Goal: Task Accomplishment & Management: Manage account settings

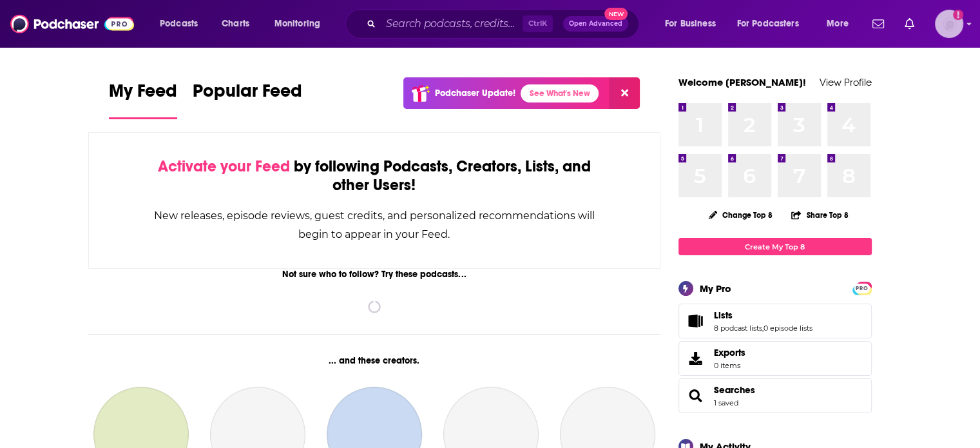
click at [941, 20] on img "Logged in as ColinMcA" at bounding box center [949, 24] width 28 height 28
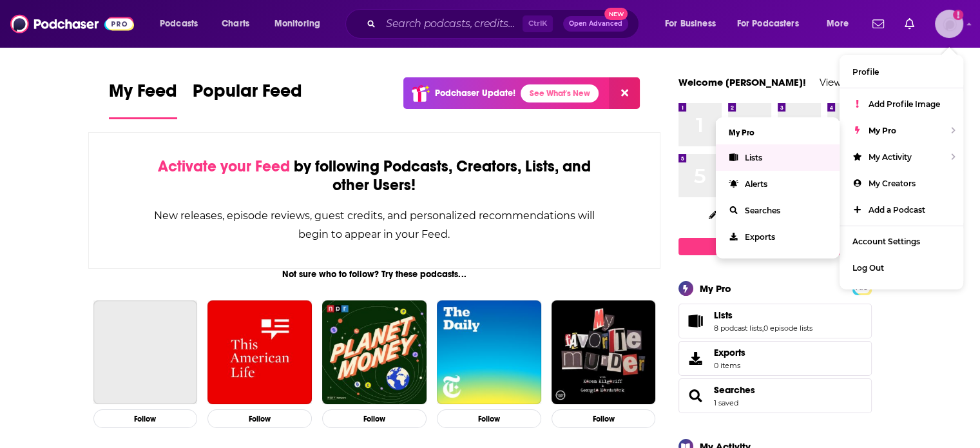
click at [799, 155] on link "Lists" at bounding box center [778, 157] width 124 height 26
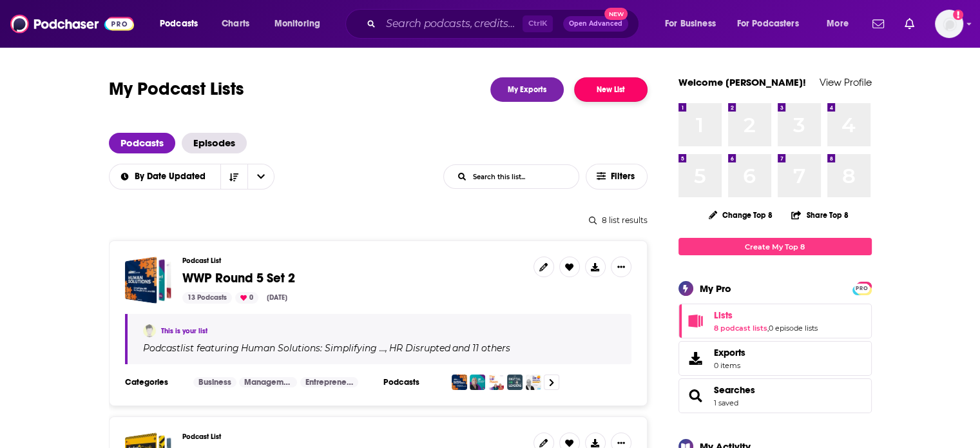
click at [622, 92] on button "New List" at bounding box center [610, 89] width 73 height 24
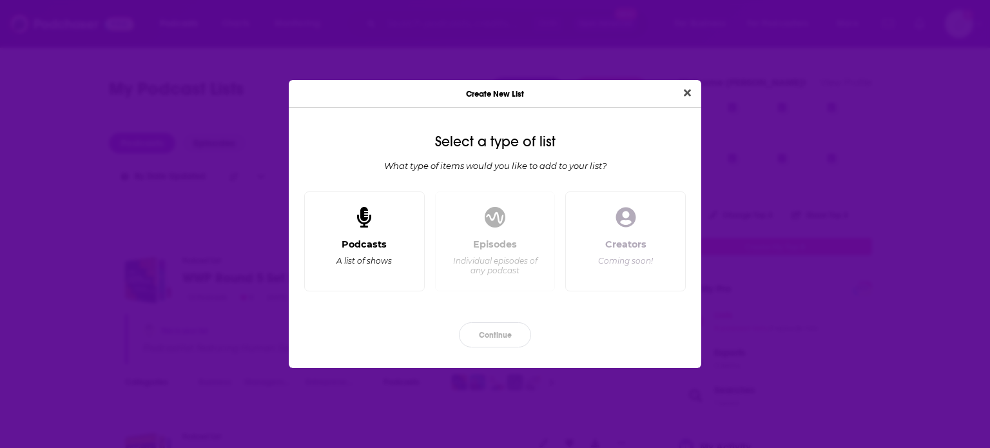
click at [393, 221] on div "Podcasts A list of shows" at bounding box center [364, 241] width 121 height 101
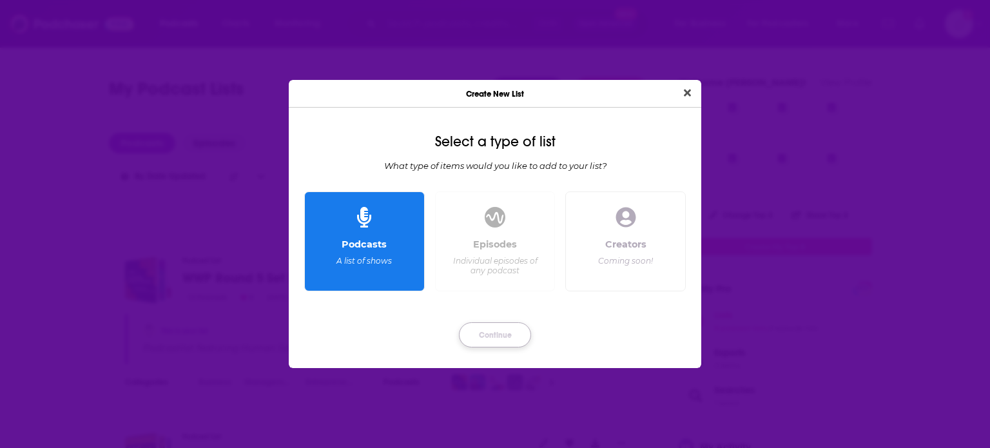
click at [495, 335] on button "Continue" at bounding box center [495, 334] width 72 height 25
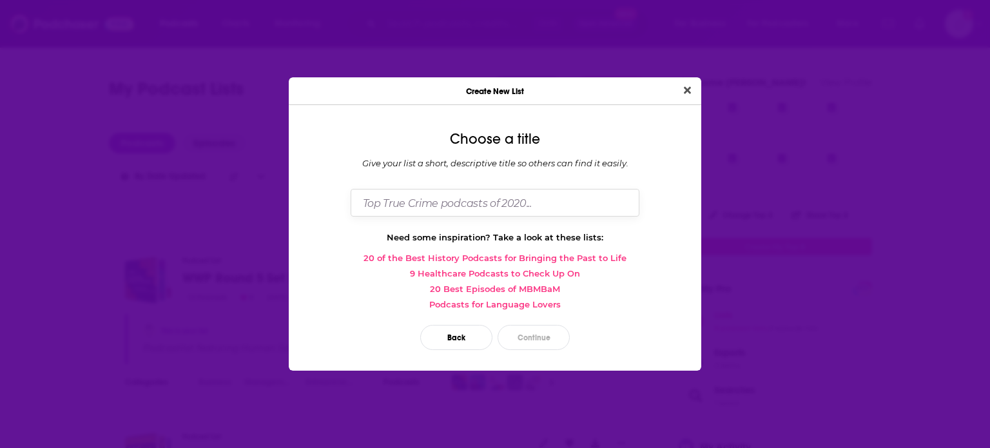
click at [495, 199] on input "Dialog" at bounding box center [495, 203] width 289 height 28
type input "WWP Round 6"
click at [544, 330] on button "Continue" at bounding box center [534, 337] width 72 height 25
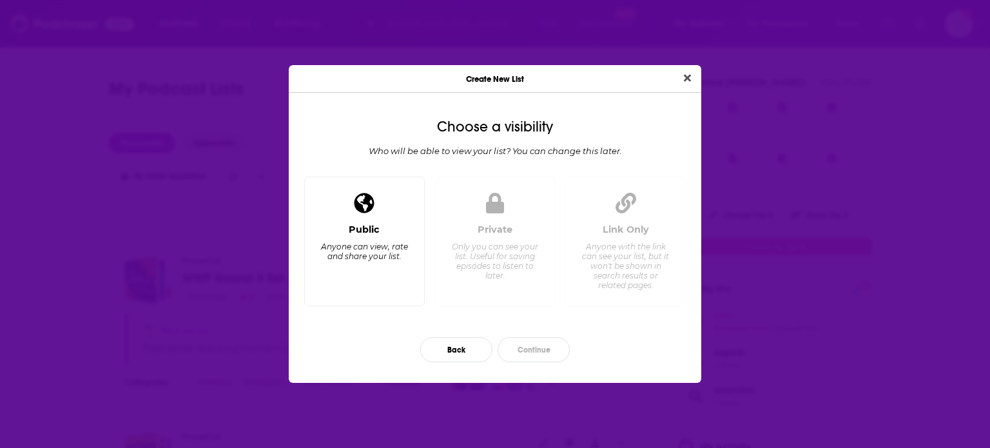
click at [393, 275] on div "Public Anyone can view, rate and share your list." at bounding box center [364, 260] width 99 height 72
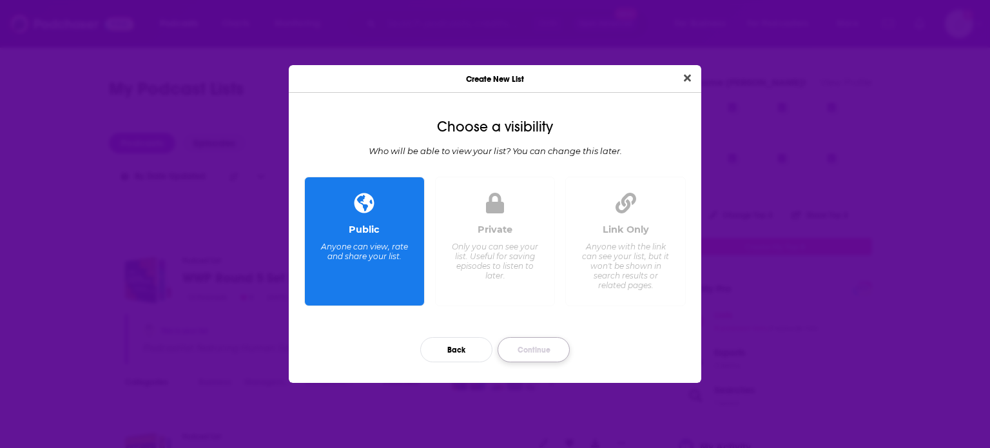
click at [546, 358] on button "Continue" at bounding box center [534, 349] width 72 height 25
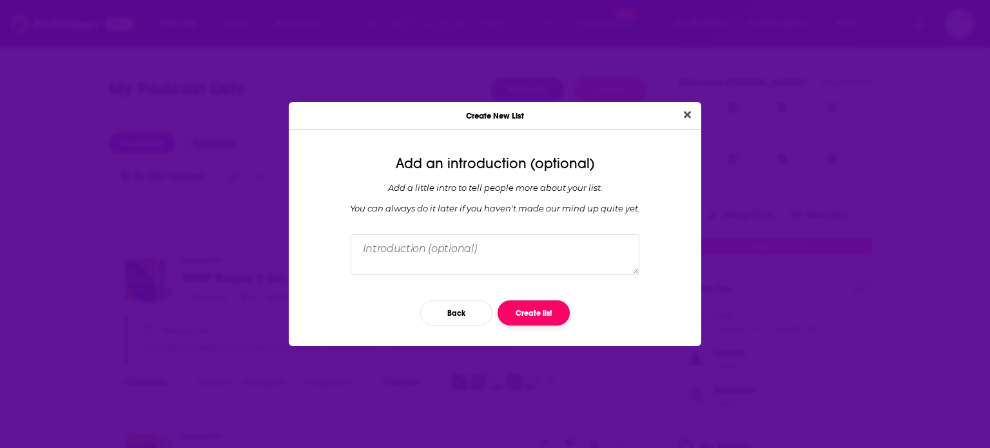
click at [536, 307] on button "Create list" at bounding box center [534, 312] width 72 height 25
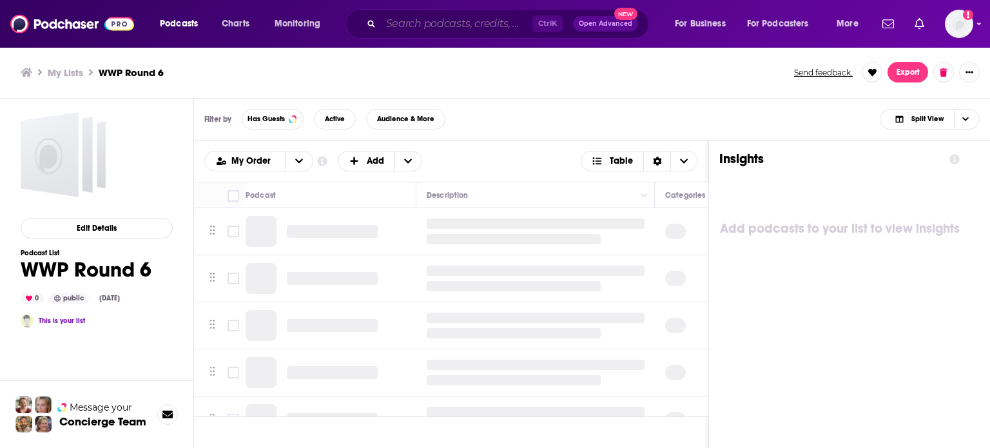
click at [423, 23] on input "Search podcasts, credits, & more..." at bounding box center [456, 24] width 151 height 21
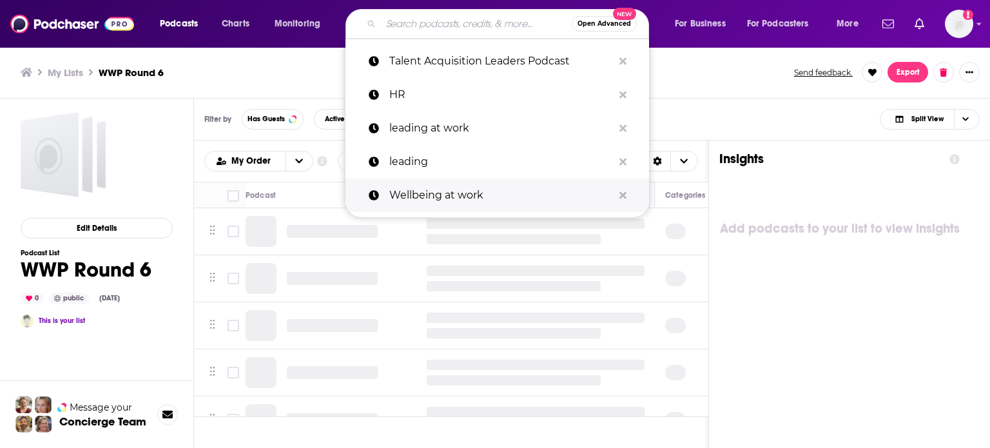
click at [422, 193] on p "Wellbeing at work" at bounding box center [501, 196] width 224 height 34
type input "Wellbeing at work"
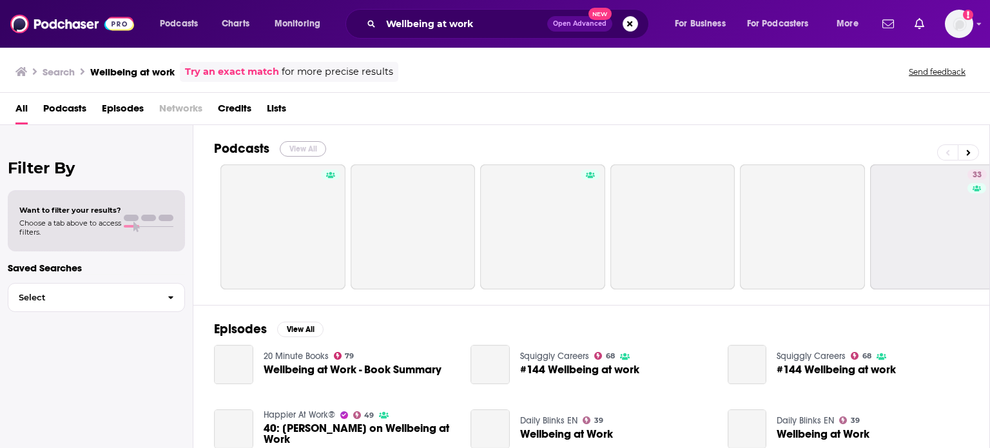
click at [310, 145] on button "View All" at bounding box center [303, 148] width 46 height 15
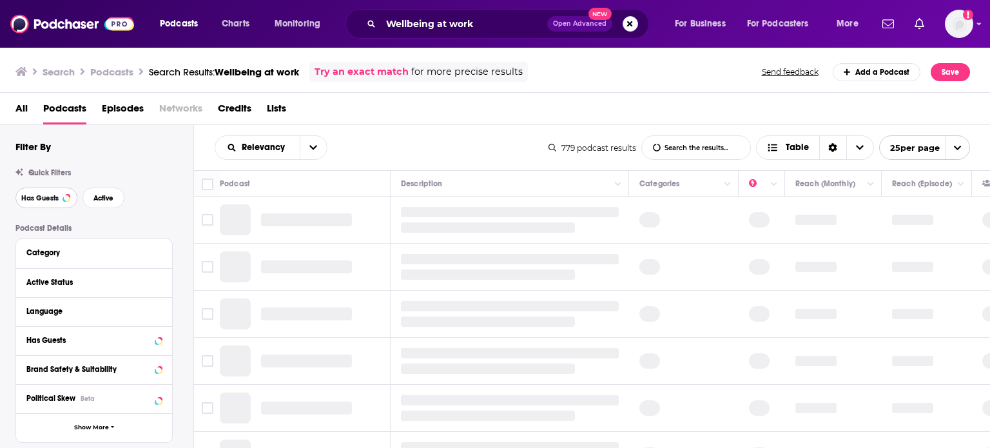
click at [41, 200] on span "Has Guests" at bounding box center [39, 198] width 37 height 7
click at [110, 203] on button "Active" at bounding box center [104, 198] width 42 height 21
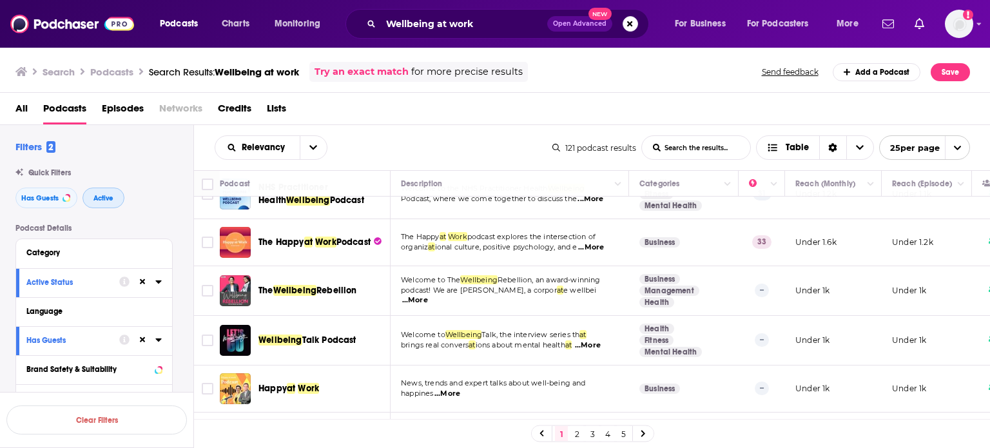
scroll to position [322, 0]
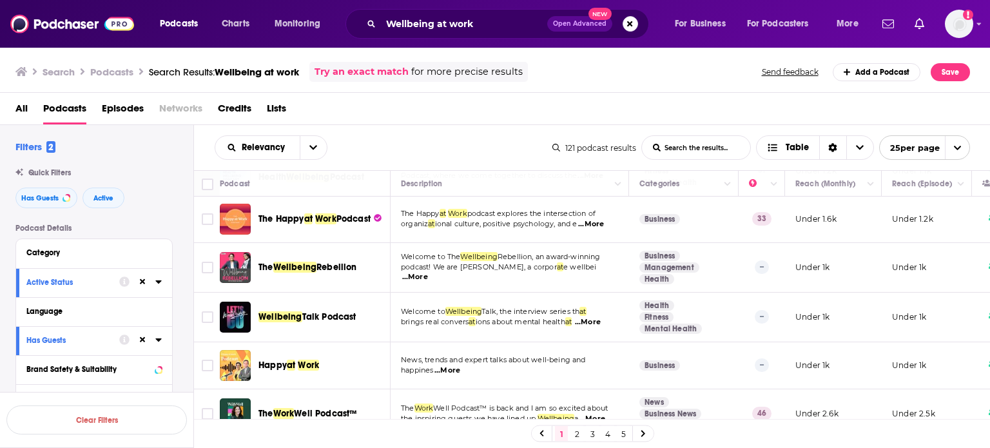
click at [428, 272] on span "...More" at bounding box center [415, 277] width 26 height 10
click at [205, 262] on input "Toggle select row" at bounding box center [208, 268] width 12 height 12
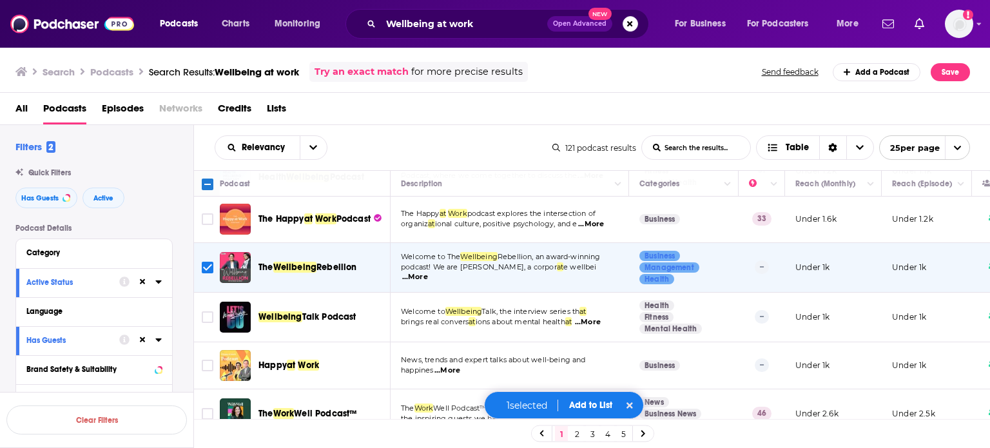
click at [596, 317] on span "...More" at bounding box center [588, 322] width 26 height 10
click at [201, 309] on icon "Toggle select row" at bounding box center [207, 316] width 15 height 15
click at [210, 309] on div "Toggle select row" at bounding box center [208, 319] width 68 height 23
click at [208, 311] on input "Toggle select row" at bounding box center [208, 317] width 12 height 12
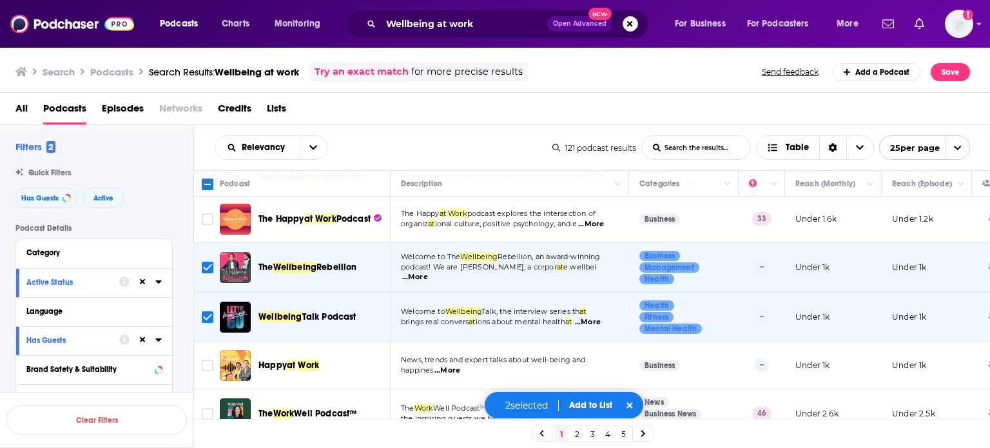
click at [453, 366] on span "...More" at bounding box center [447, 371] width 26 height 10
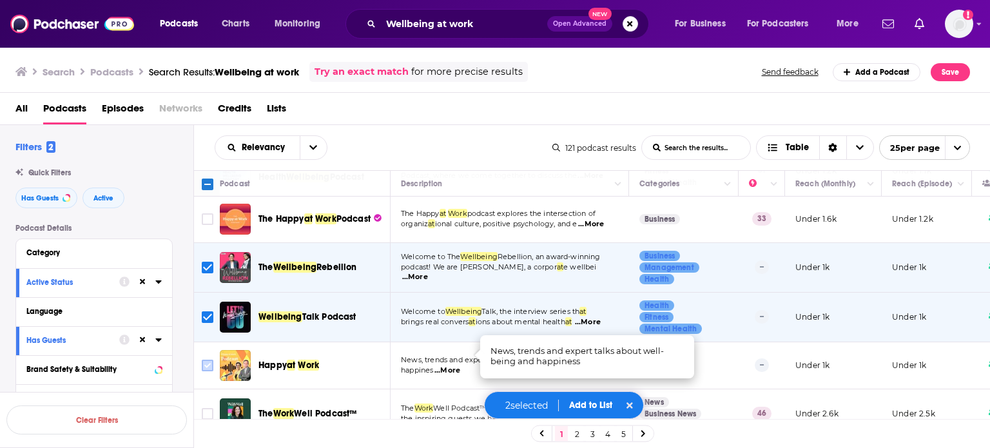
click at [206, 360] on input "Toggle select row" at bounding box center [208, 366] width 12 height 12
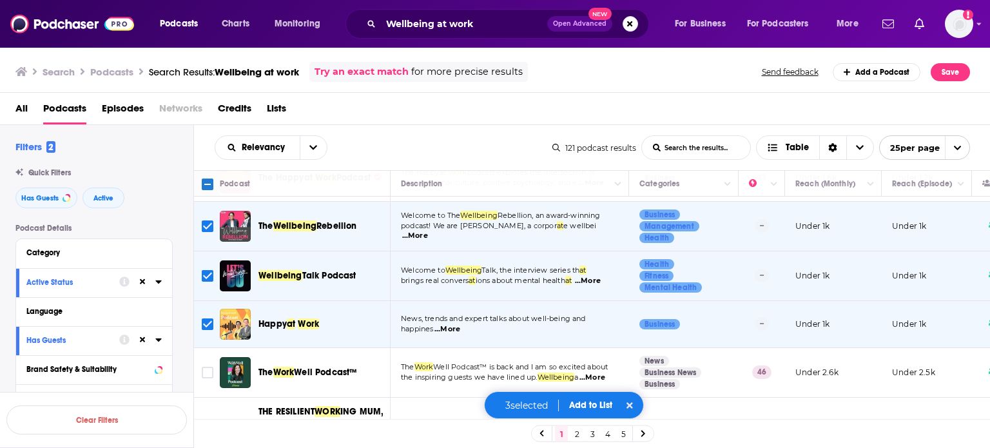
scroll to position [387, 0]
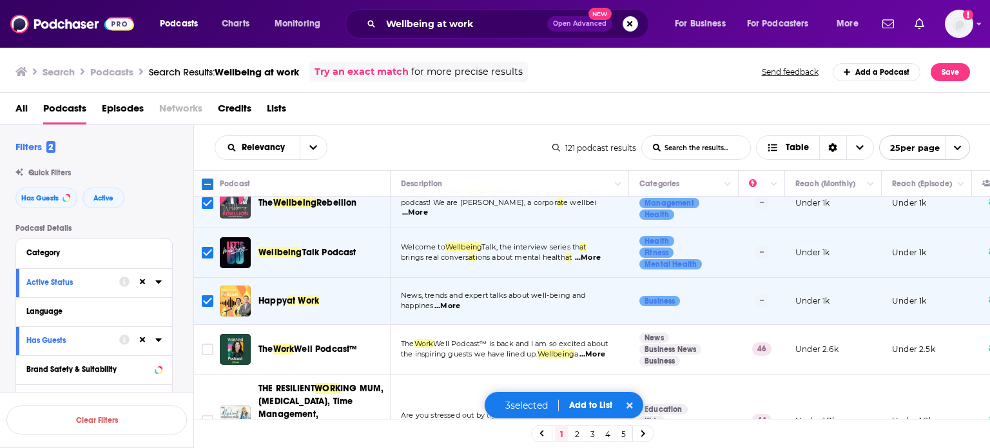
click at [598, 349] on span "...More" at bounding box center [593, 354] width 26 height 10
click at [204, 344] on input "Toggle select row" at bounding box center [208, 350] width 12 height 12
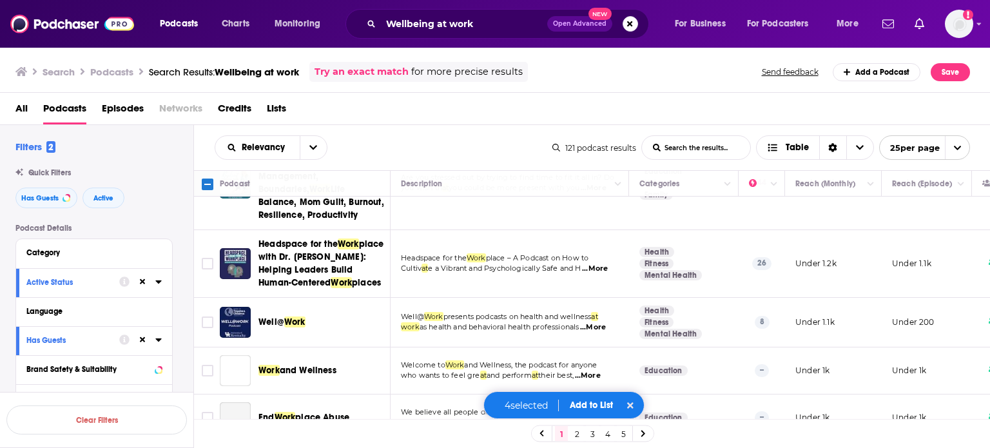
scroll to position [645, 0]
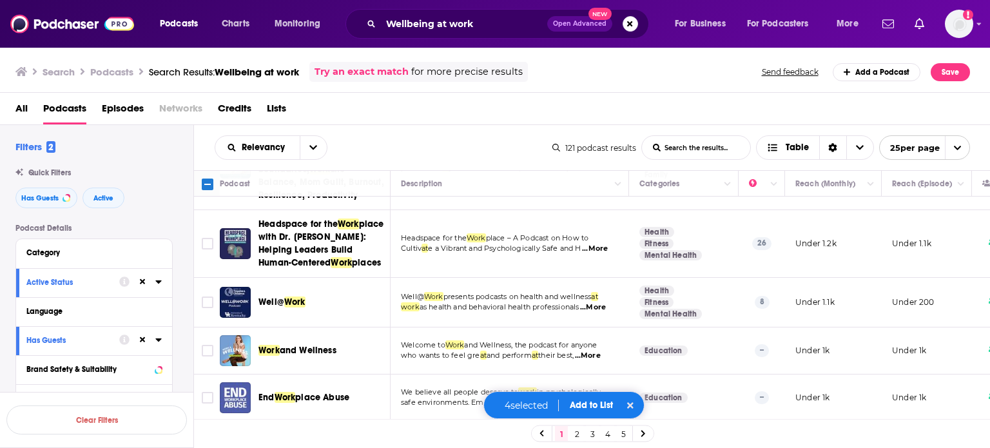
click at [602, 302] on span "...More" at bounding box center [593, 307] width 26 height 10
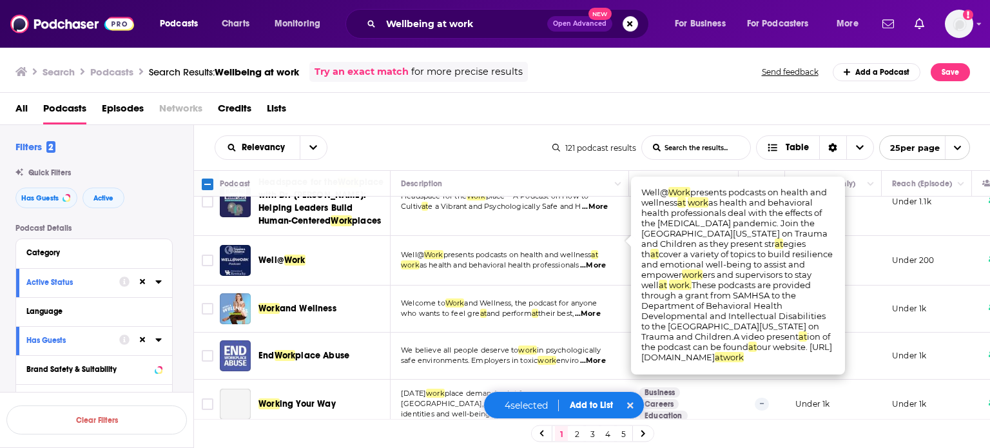
scroll to position [709, 0]
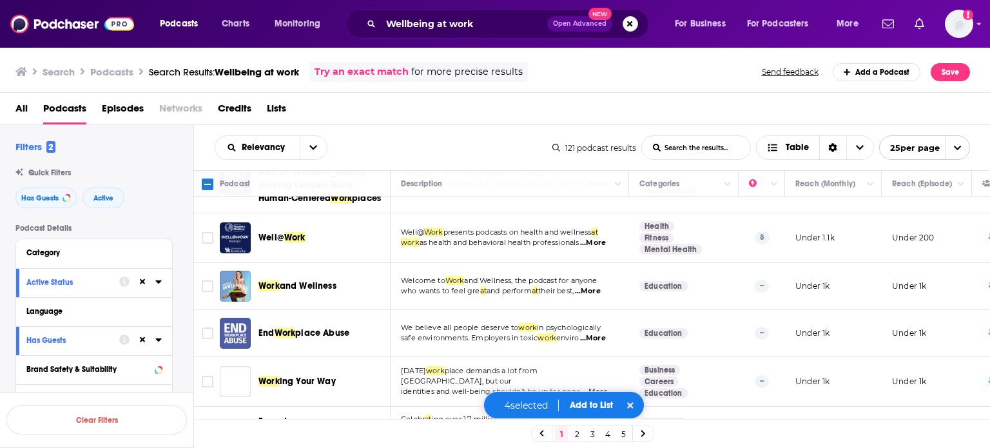
click at [601, 286] on span "...More" at bounding box center [588, 291] width 26 height 10
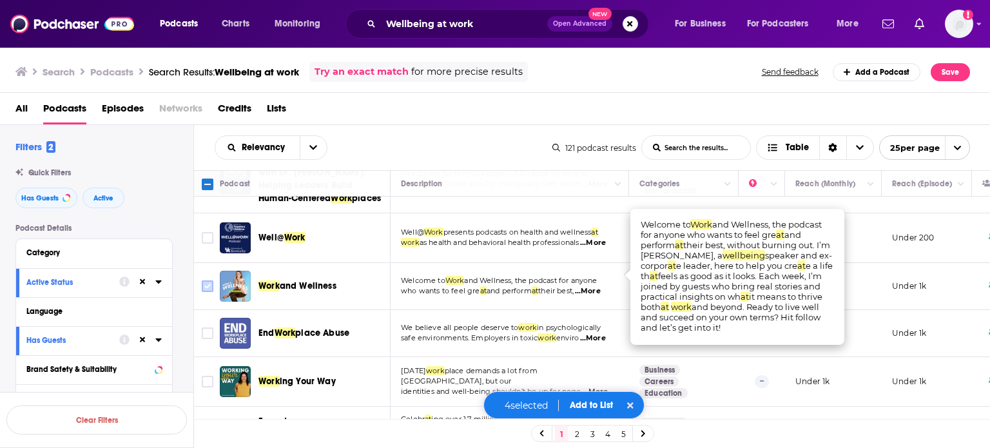
click at [205, 280] on input "Toggle select row" at bounding box center [208, 286] width 12 height 12
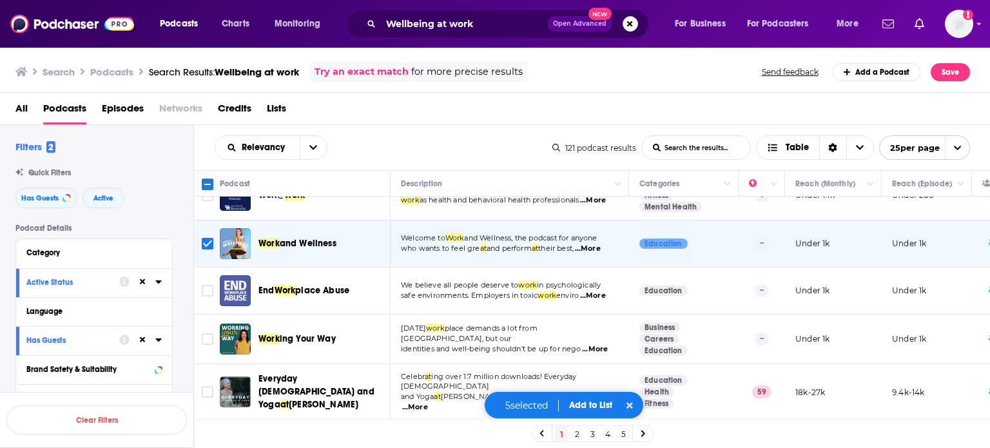
scroll to position [774, 0]
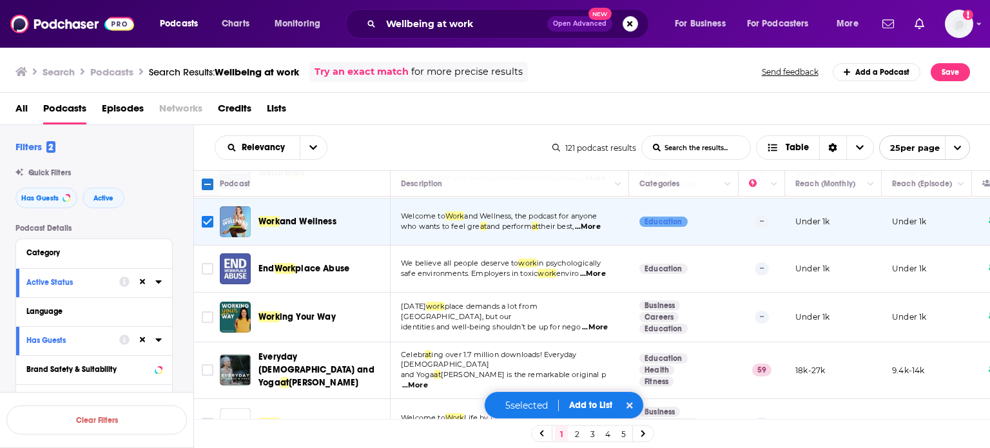
click at [601, 322] on span "...More" at bounding box center [595, 327] width 26 height 10
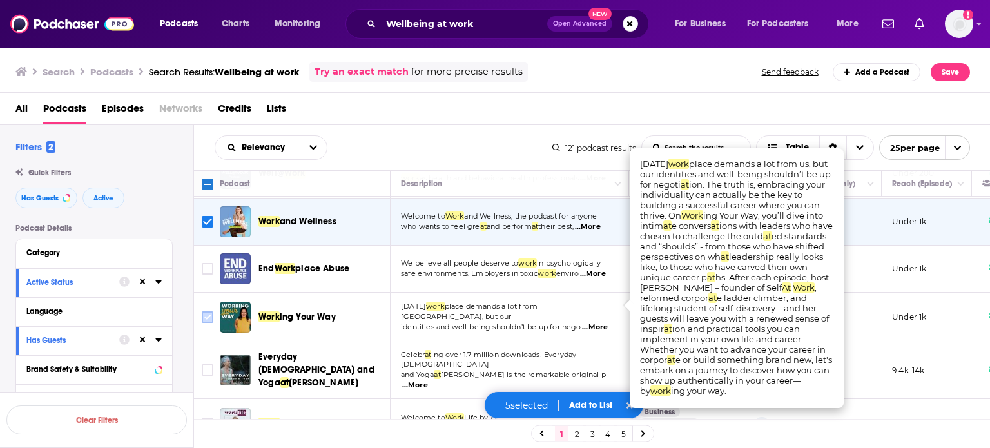
click at [206, 311] on input "Toggle select row" at bounding box center [208, 317] width 12 height 12
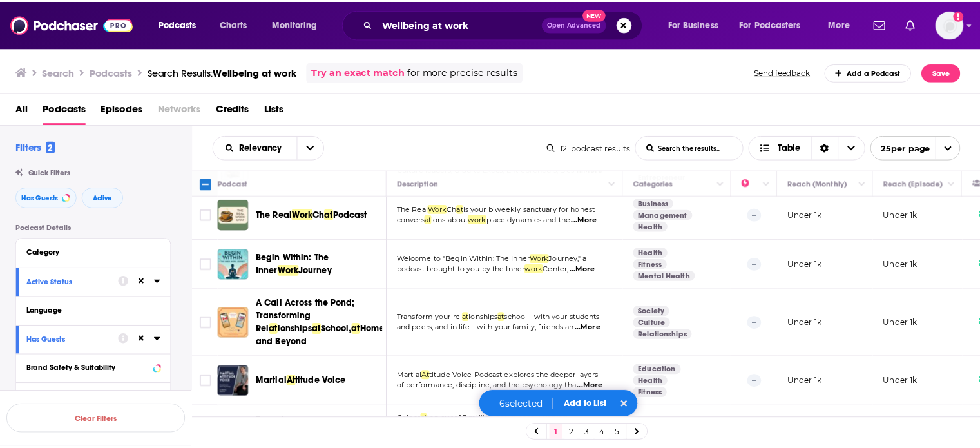
scroll to position [1086, 0]
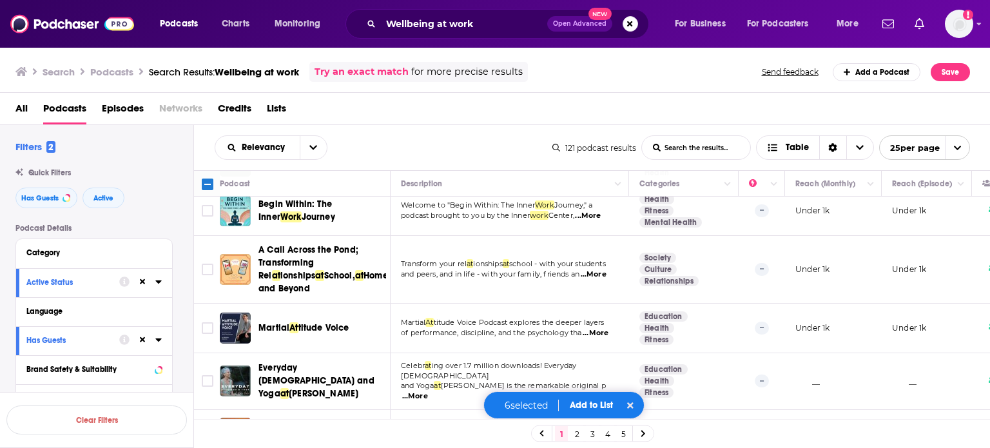
click at [605, 405] on button "Add to List" at bounding box center [592, 405] width 64 height 11
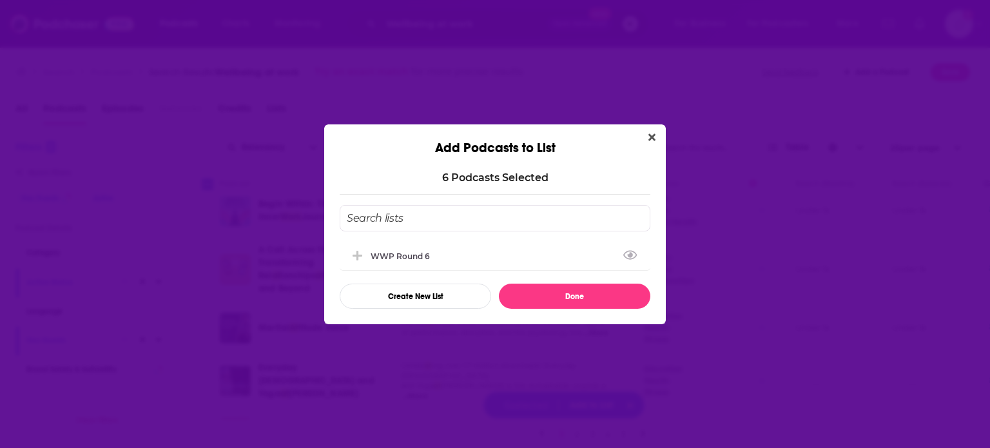
drag, startPoint x: 410, startPoint y: 255, endPoint x: 450, endPoint y: 273, distance: 43.9
click at [410, 255] on div "WWP Round 6" at bounding box center [404, 256] width 67 height 10
click at [547, 291] on button "Done" at bounding box center [574, 296] width 151 height 25
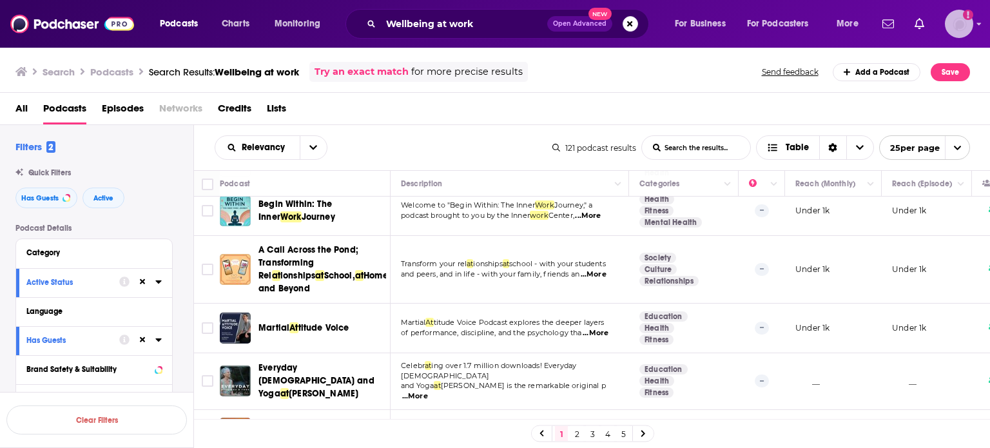
click at [957, 14] on img "Logged in as ColinMcA" at bounding box center [959, 24] width 28 height 28
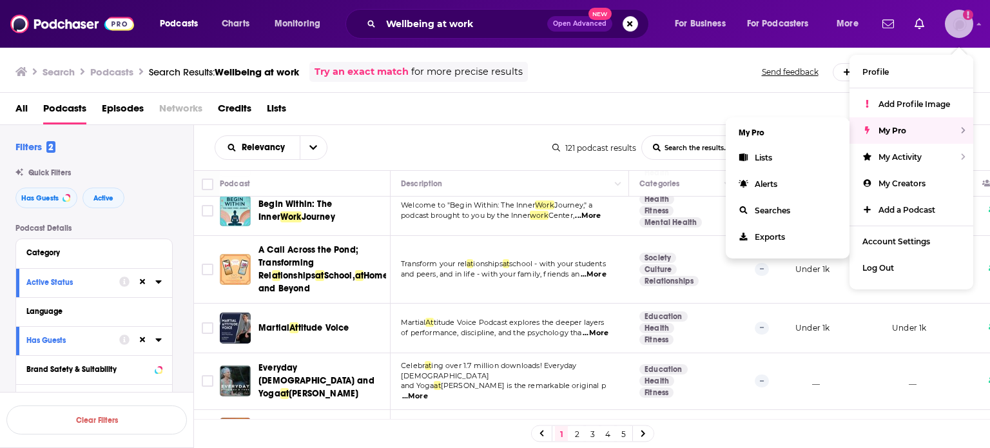
click at [897, 119] on div "My Pro" at bounding box center [912, 130] width 124 height 26
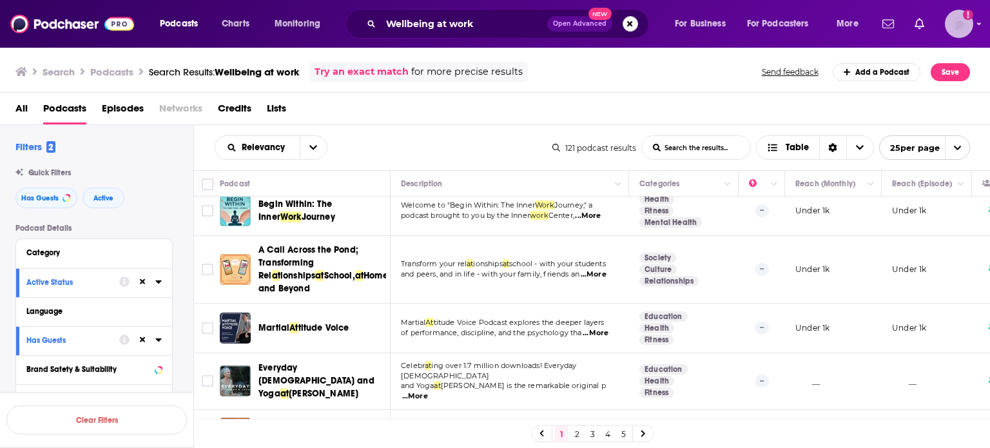
click at [953, 23] on img "Logged in as ColinMcA" at bounding box center [959, 24] width 28 height 28
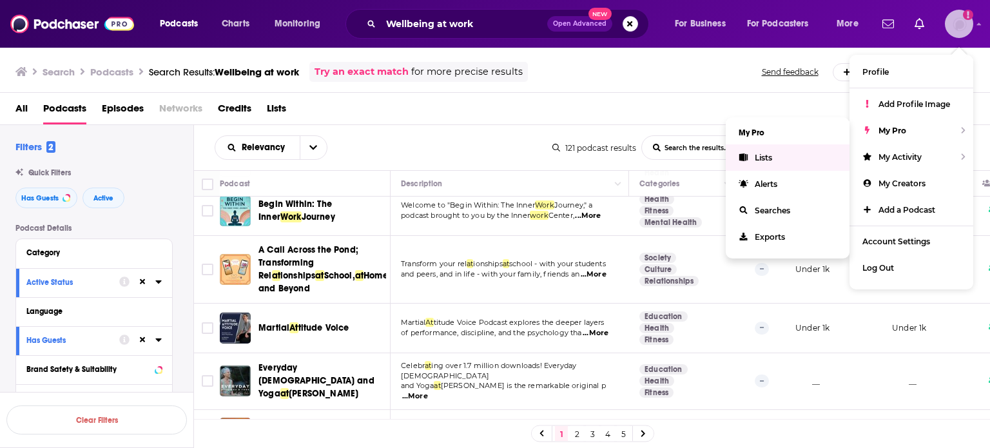
click at [790, 154] on link "Lists" at bounding box center [788, 157] width 124 height 26
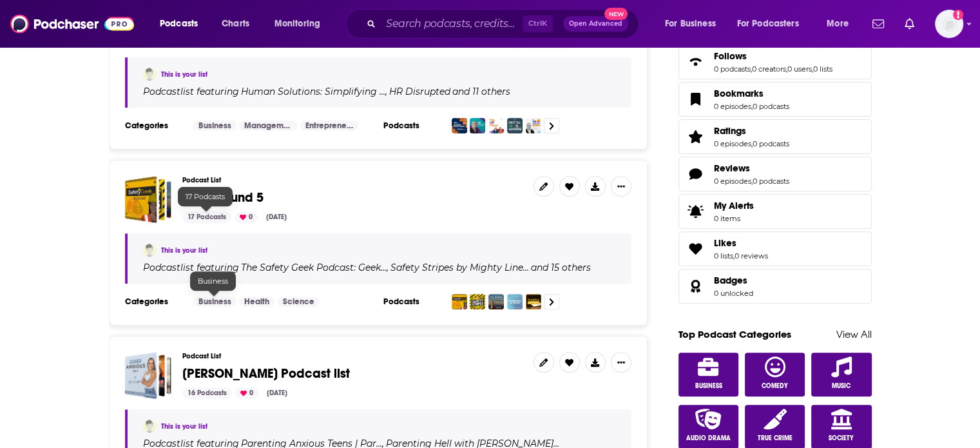
scroll to position [580, 0]
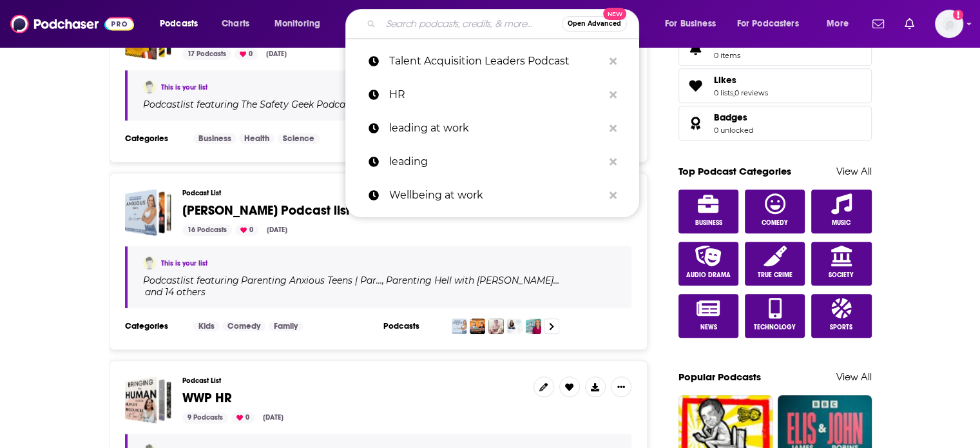
drag, startPoint x: 414, startPoint y: 30, endPoint x: 419, endPoint y: 43, distance: 13.3
click at [414, 30] on input "Search podcasts, credits, & more..." at bounding box center [471, 24] width 181 height 21
click at [479, 182] on p "Wellbeing at work" at bounding box center [496, 196] width 214 height 34
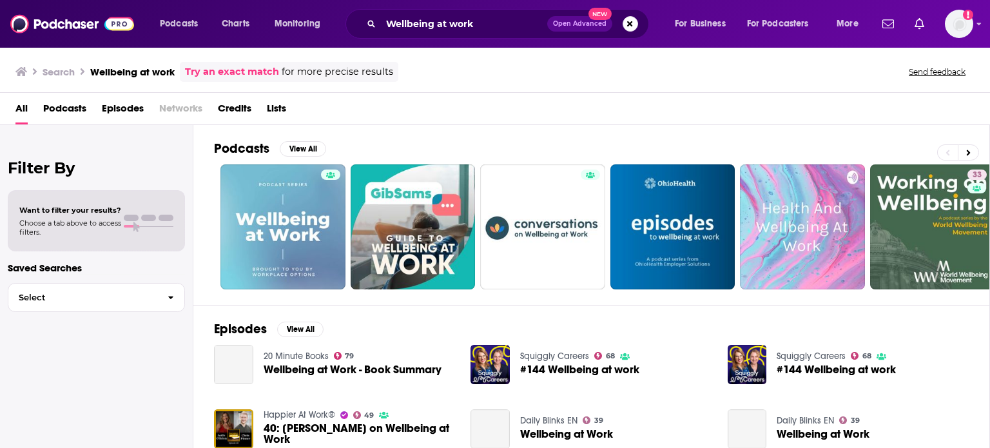
click at [289, 138] on div "Podcasts View All 33 + 779" at bounding box center [602, 215] width 776 height 180
click at [294, 144] on button "View All" at bounding box center [303, 148] width 46 height 15
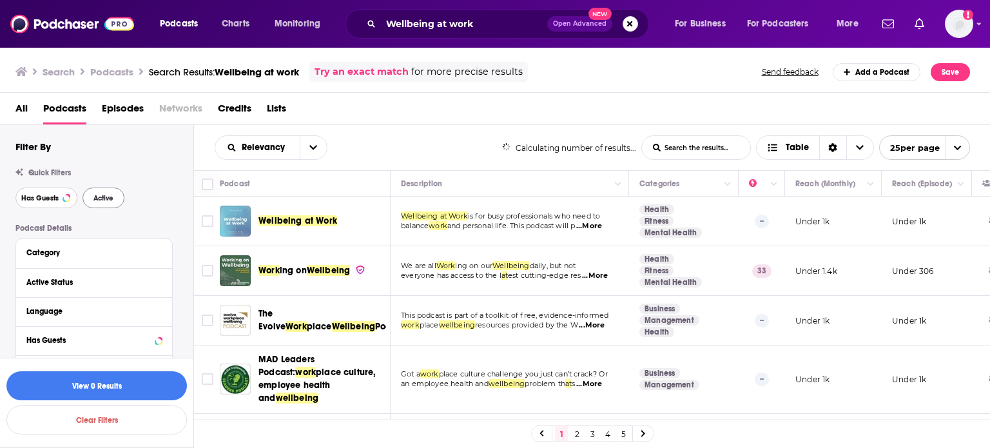
click at [54, 195] on span "Has Guests" at bounding box center [39, 198] width 37 height 7
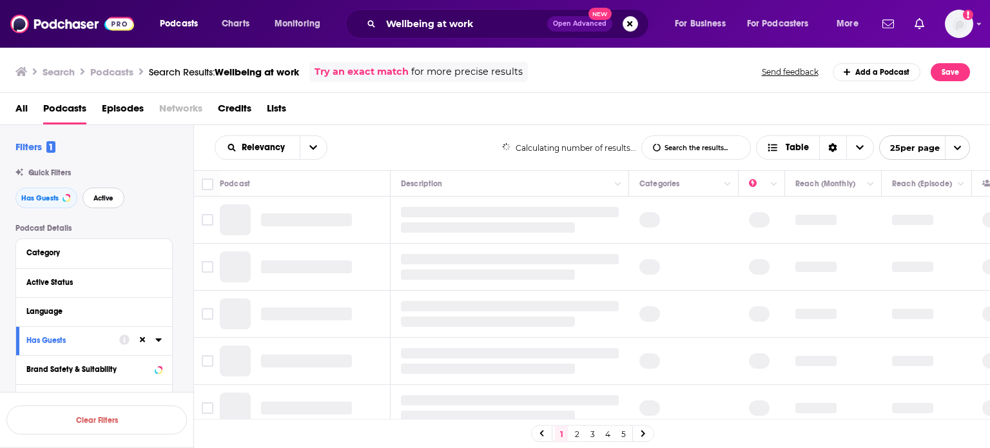
click at [93, 197] on span "Active" at bounding box center [103, 198] width 20 height 7
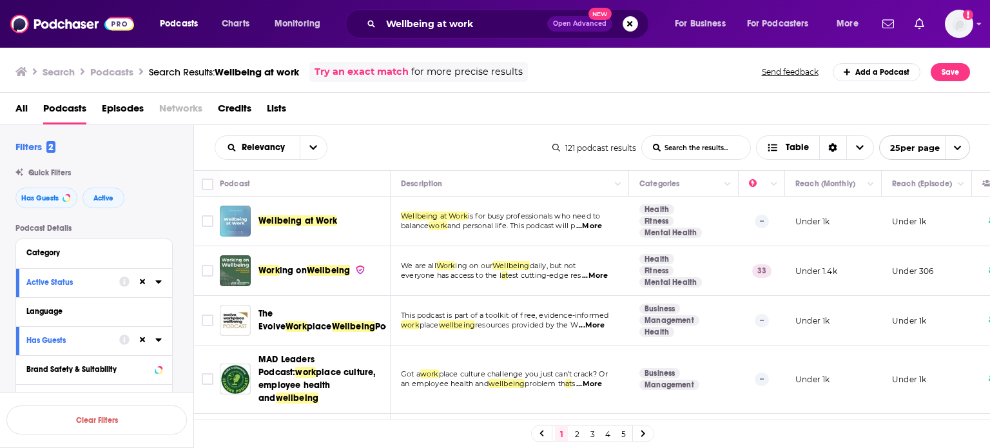
click at [601, 278] on span "...More" at bounding box center [595, 276] width 26 height 10
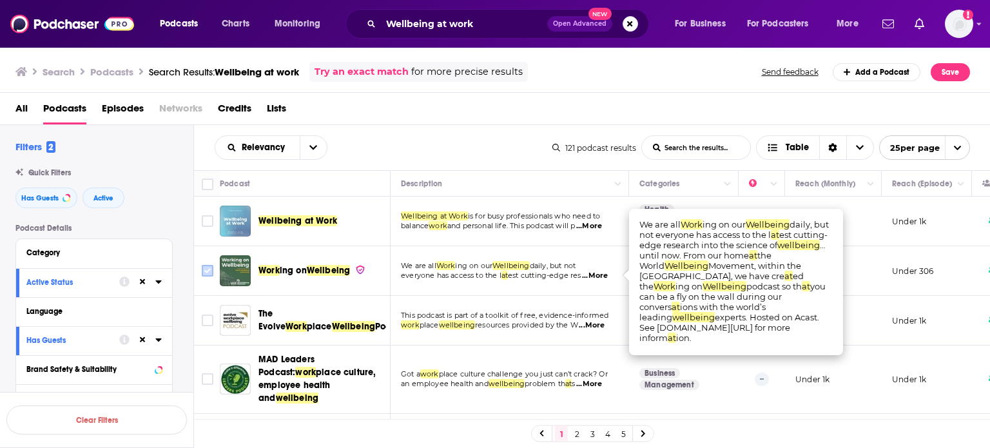
click at [203, 276] on icon "Toggle select row" at bounding box center [207, 270] width 15 height 15
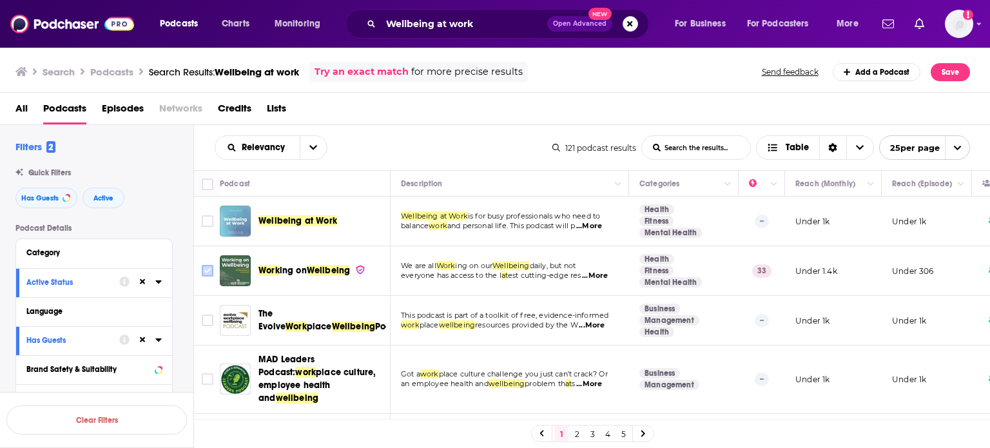
click at [206, 273] on input "Toggle select row" at bounding box center [208, 271] width 12 height 12
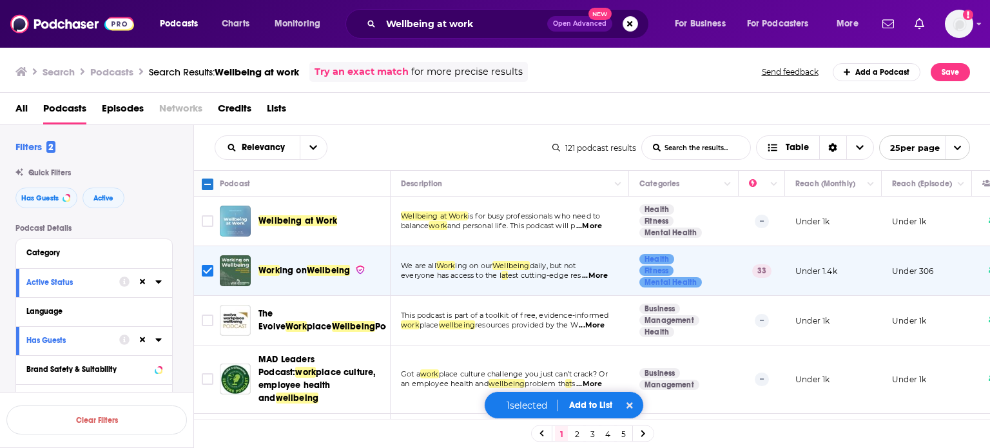
click at [598, 326] on span "...More" at bounding box center [592, 325] width 26 height 10
click at [207, 320] on input "Toggle select row" at bounding box center [208, 321] width 12 height 12
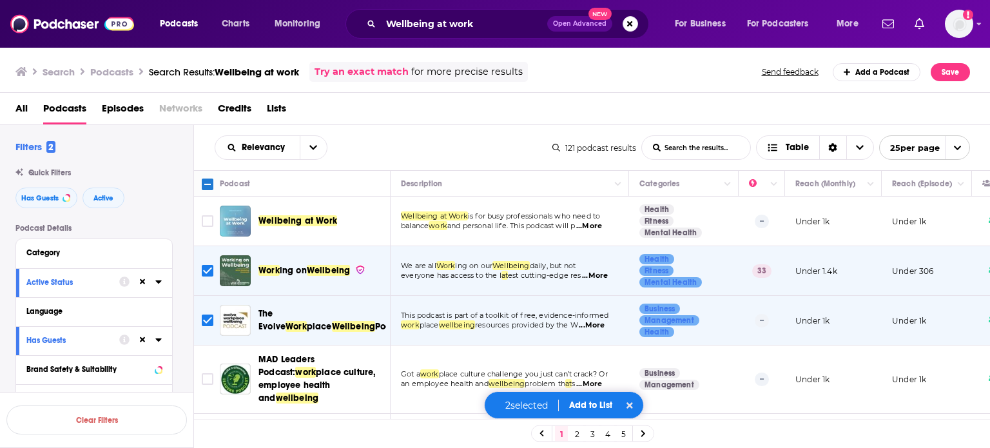
click at [596, 405] on button "Add to List" at bounding box center [591, 405] width 64 height 11
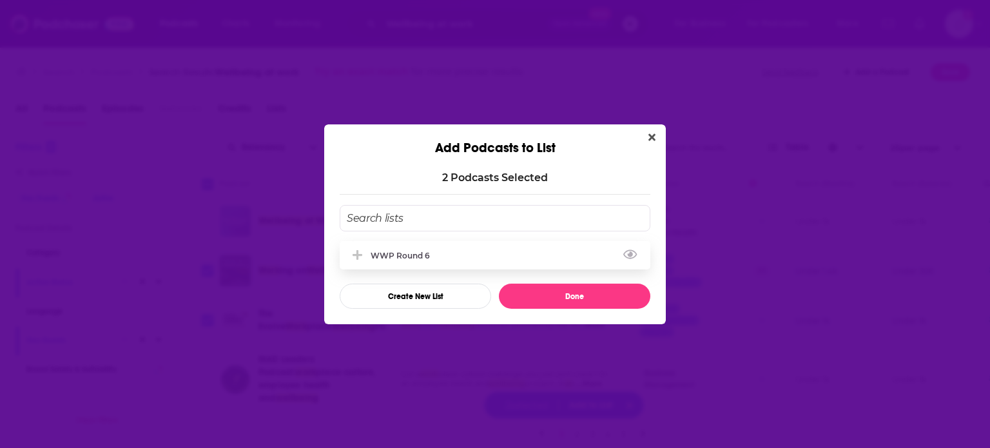
click at [460, 255] on div "WWP Round 6" at bounding box center [495, 255] width 311 height 28
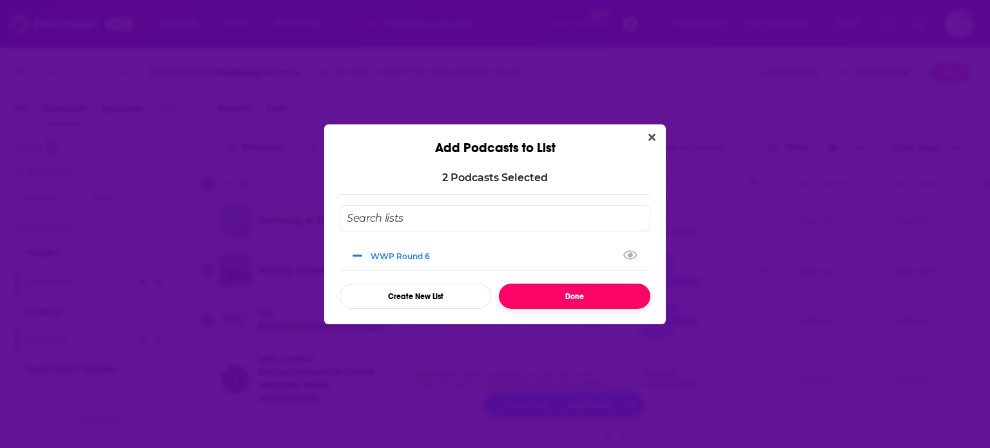
click at [581, 304] on button "Done" at bounding box center [574, 296] width 151 height 25
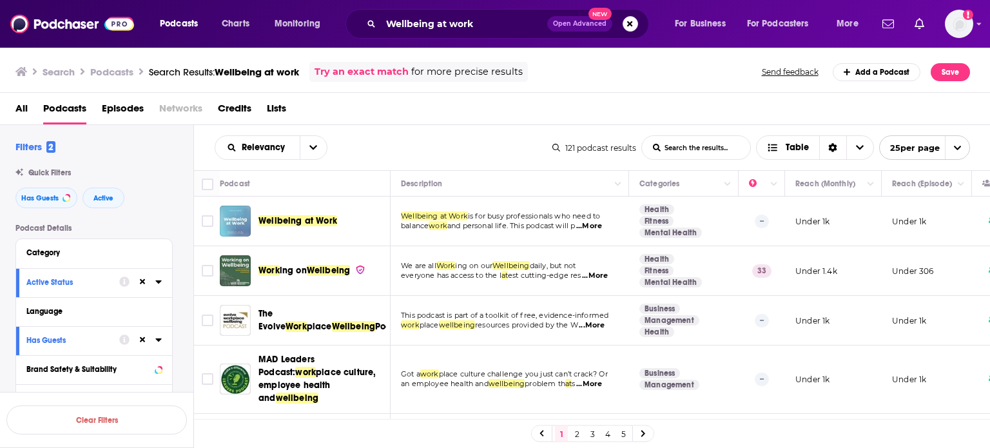
click at [578, 434] on link "2" at bounding box center [576, 433] width 13 height 15
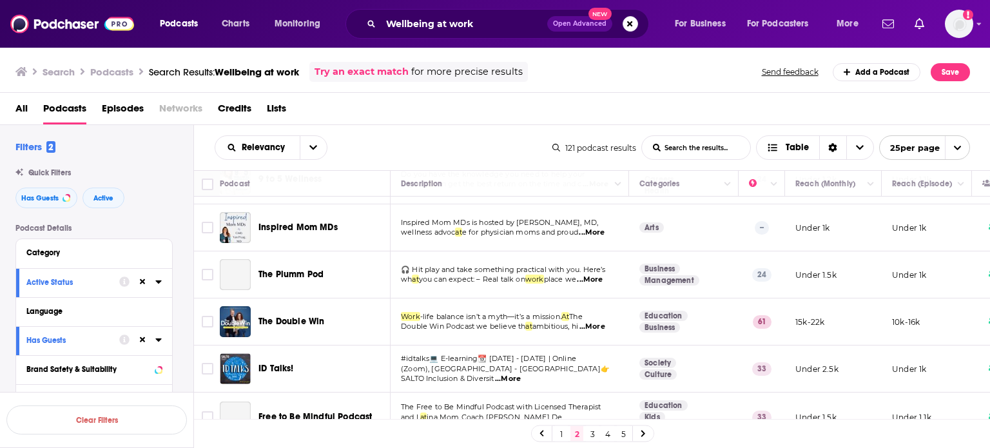
scroll to position [64, 0]
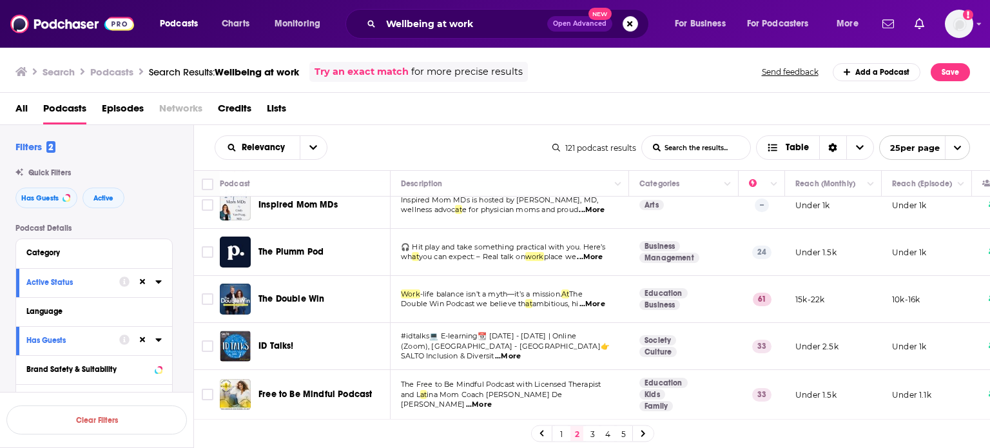
click at [598, 304] on span "...More" at bounding box center [593, 304] width 26 height 10
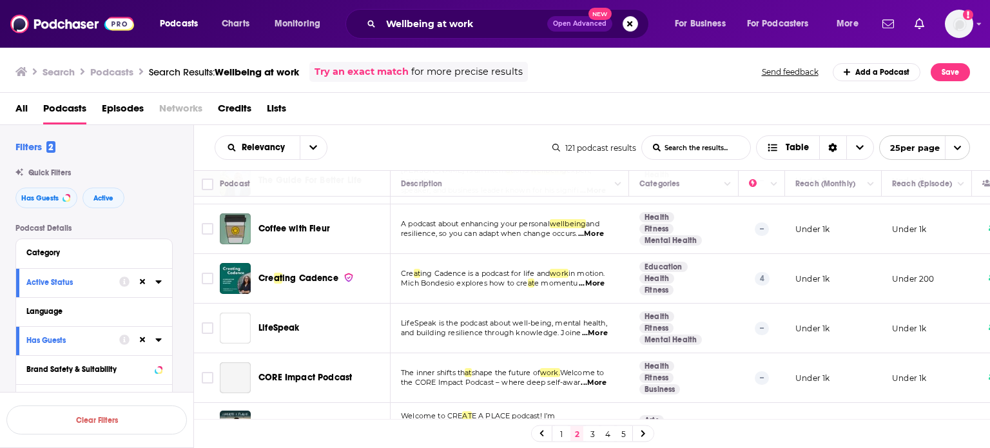
scroll to position [838, 0]
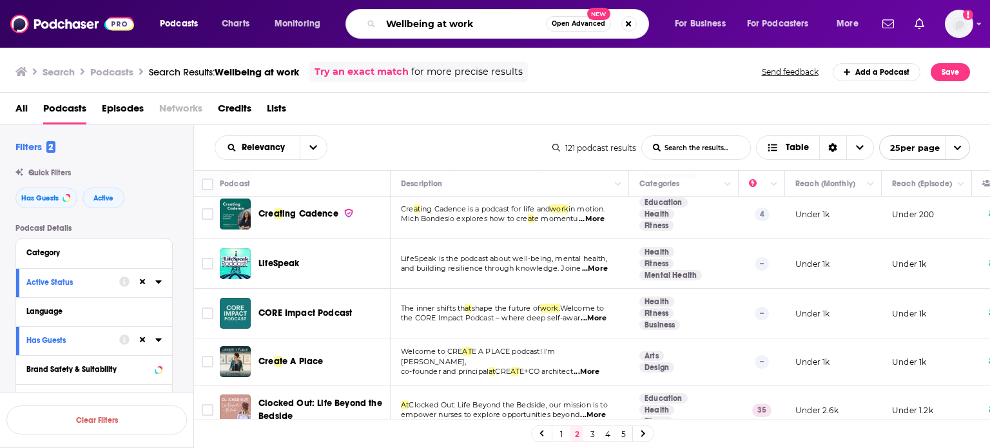
click at [451, 25] on input "Wellbeing at work" at bounding box center [463, 24] width 165 height 21
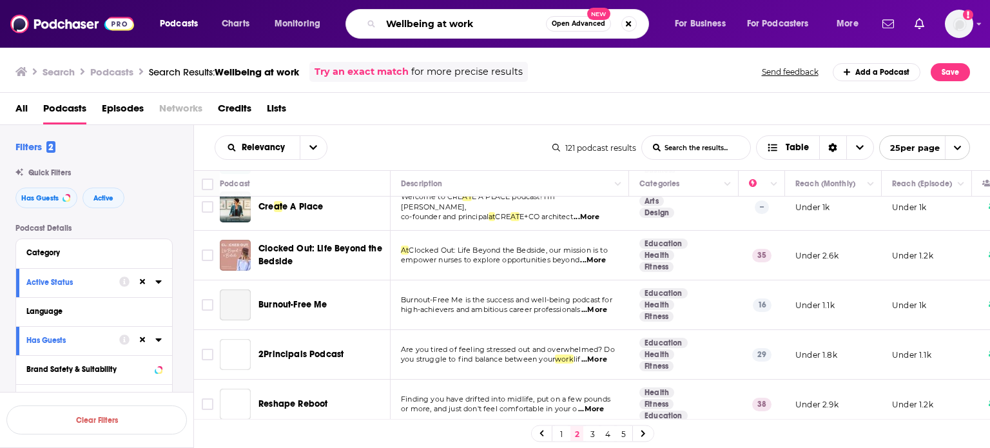
scroll to position [1006, 0]
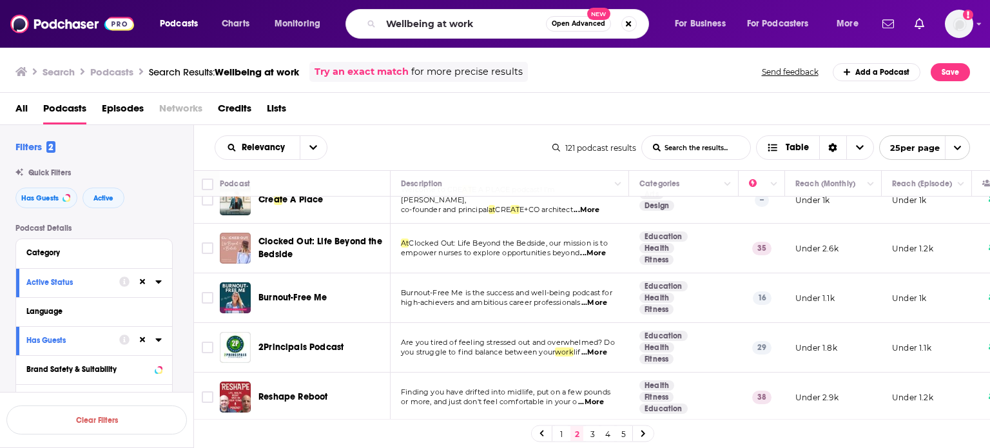
click at [593, 433] on link "3" at bounding box center [592, 433] width 13 height 15
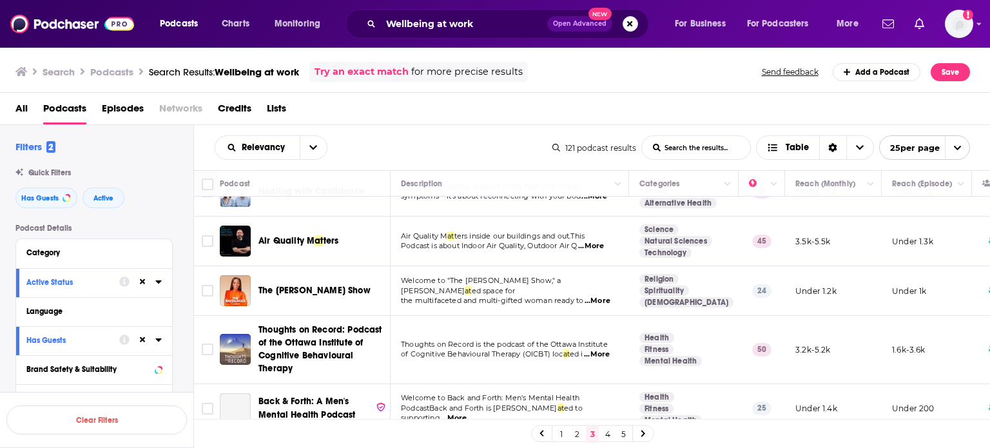
scroll to position [193, 0]
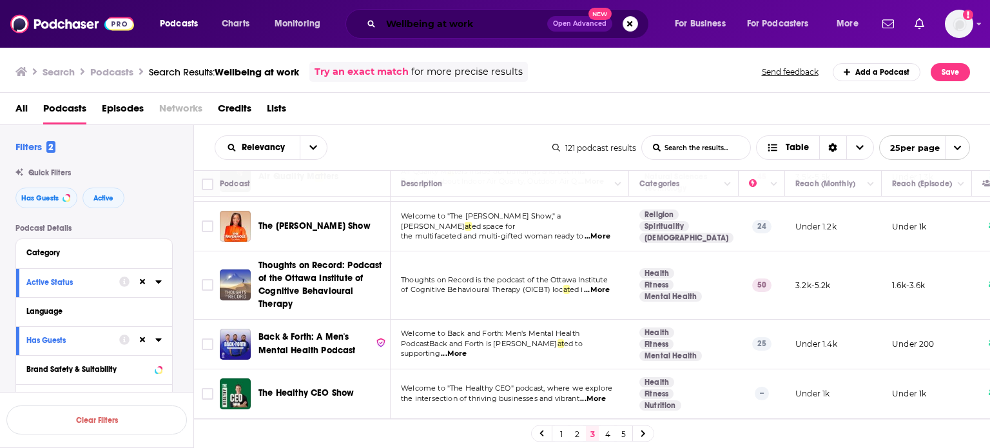
click at [488, 28] on input "Wellbeing at work" at bounding box center [464, 24] width 166 height 21
